Goal: Transaction & Acquisition: Purchase product/service

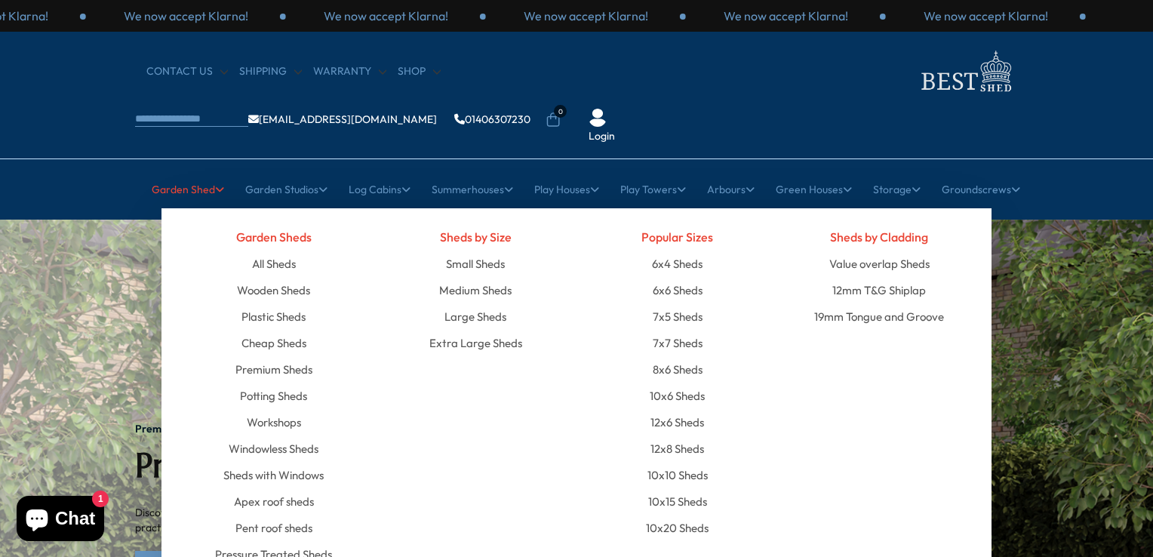
click at [202, 171] on link "Garden Shed" at bounding box center [188, 190] width 72 height 38
click at [677, 356] on link "8x6 Sheds" at bounding box center [678, 369] width 50 height 26
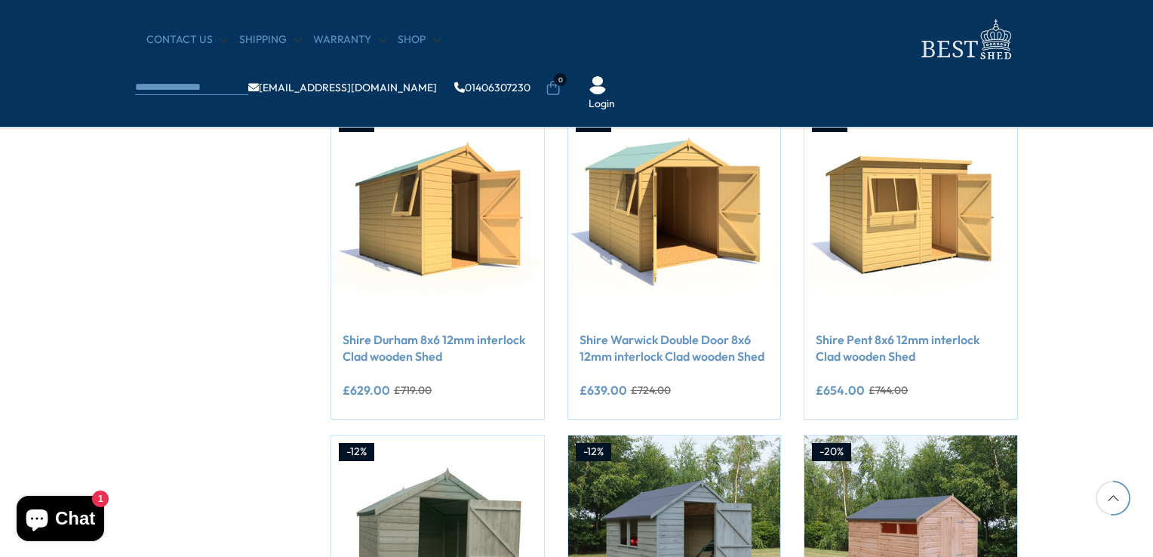
scroll to position [930, 0]
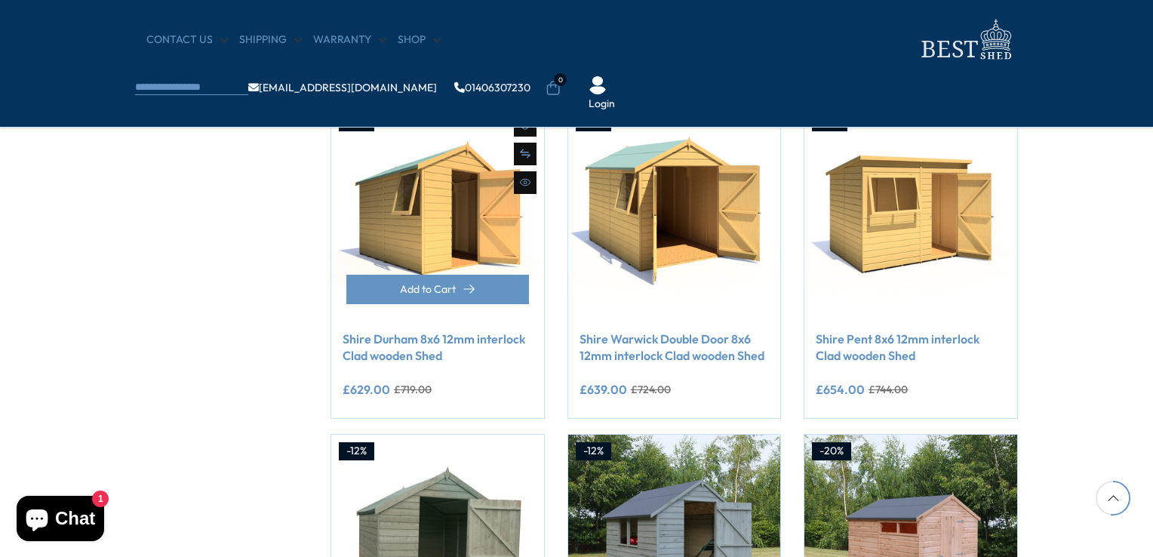
click at [441, 281] on div "Add to Cart" at bounding box center [437, 297] width 213 height 45
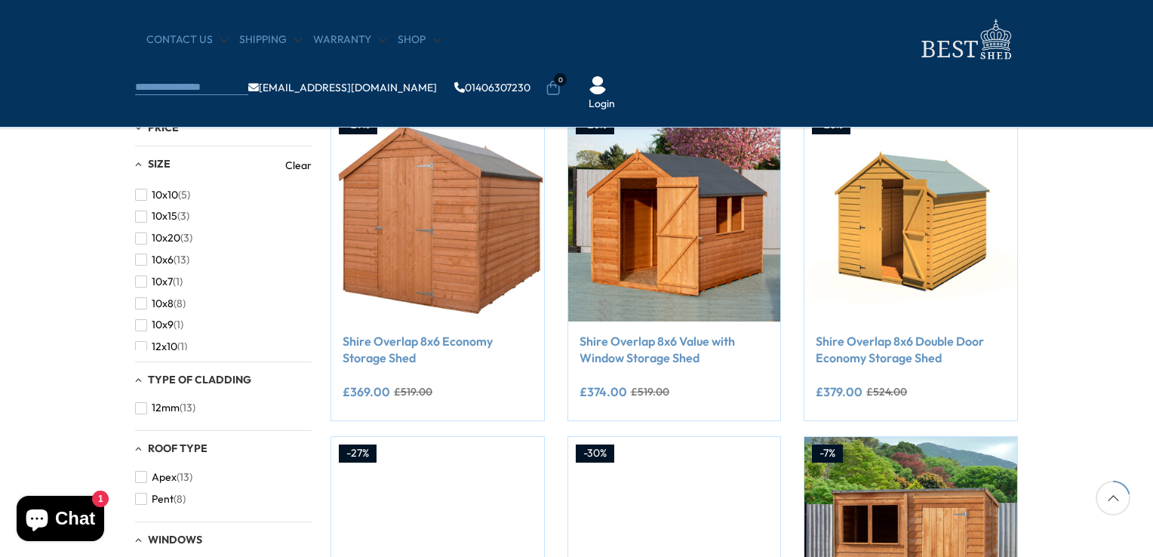
scroll to position [0, 0]
